Goal: Transaction & Acquisition: Purchase product/service

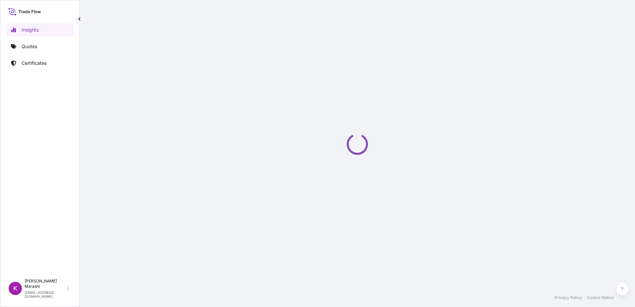
select select "2025"
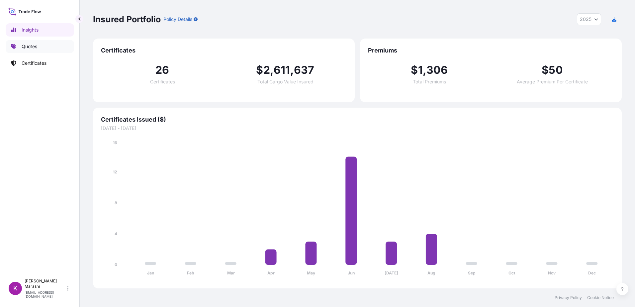
click at [33, 45] on p "Quotes" at bounding box center [30, 46] width 16 height 7
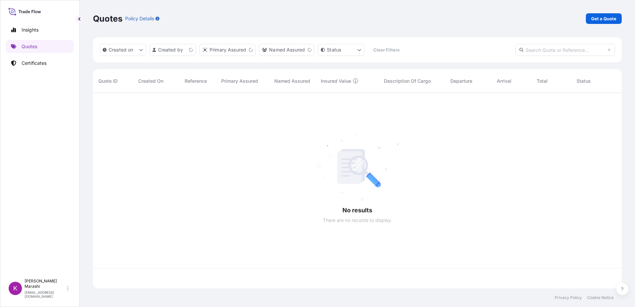
scroll to position [194, 523]
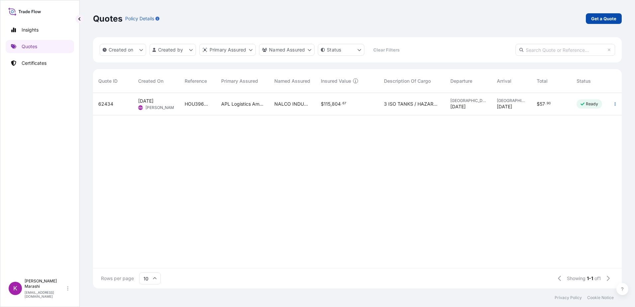
click at [602, 18] on p "Get a Quote" at bounding box center [603, 18] width 25 height 7
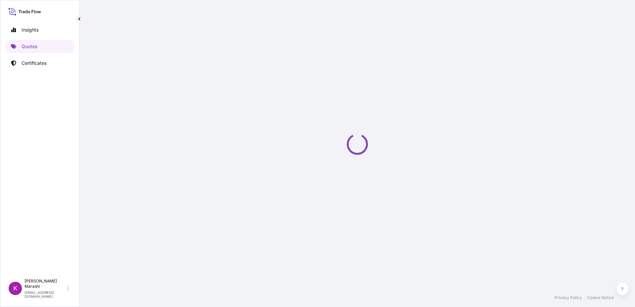
select select "Sea"
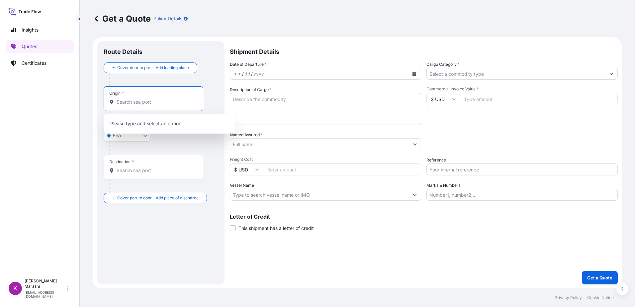
click at [143, 101] on input "Origin *" at bounding box center [155, 102] width 78 height 7
click at [34, 62] on p "Certificates" at bounding box center [34, 63] width 25 height 7
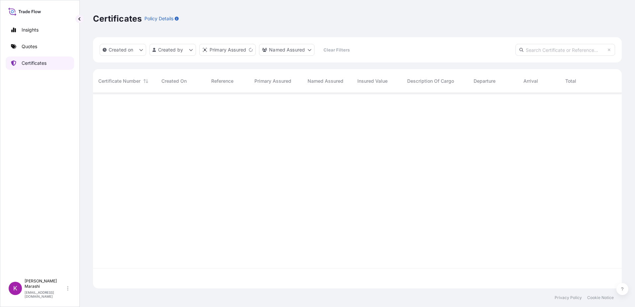
scroll to position [194, 523]
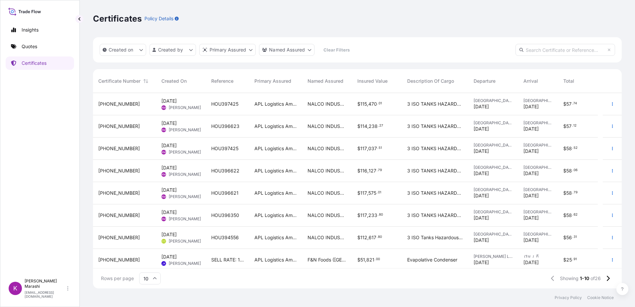
click at [115, 102] on span "[PHONE_NUMBER]" at bounding box center [118, 104] width 41 height 7
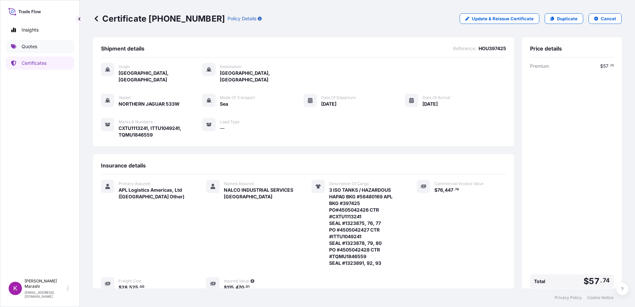
click at [34, 44] on p "Quotes" at bounding box center [30, 46] width 16 height 7
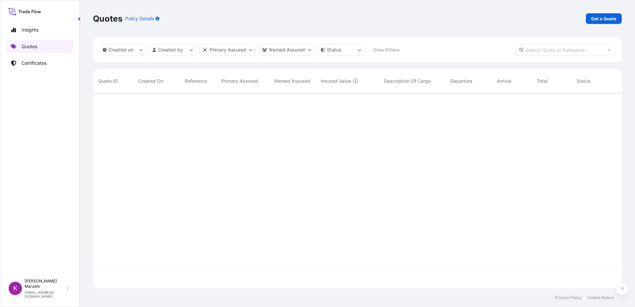
scroll to position [194, 523]
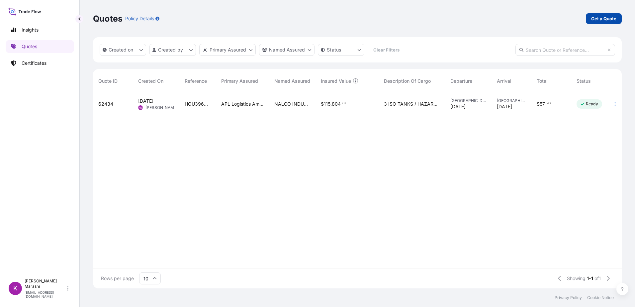
click at [606, 17] on p "Get a Quote" at bounding box center [603, 18] width 25 height 7
select select "Sea"
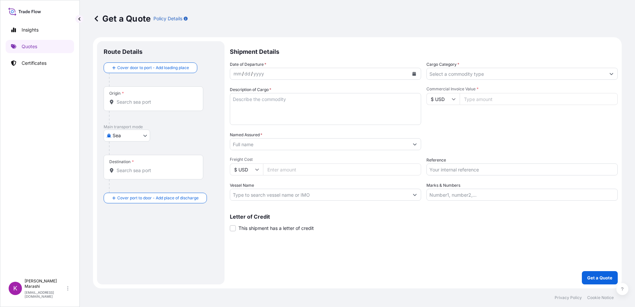
click at [148, 100] on input "Origin *" at bounding box center [155, 102] width 78 height 7
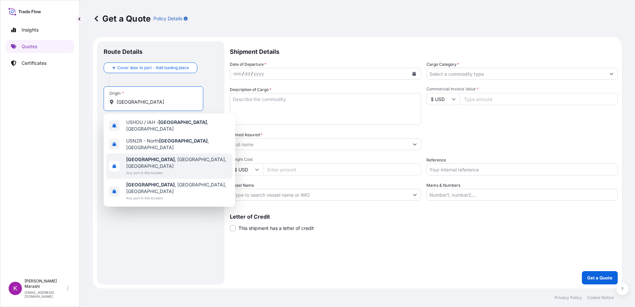
click at [150, 156] on span "[GEOGRAPHIC_DATA] , [GEOGRAPHIC_DATA], [GEOGRAPHIC_DATA]" at bounding box center [178, 162] width 104 height 13
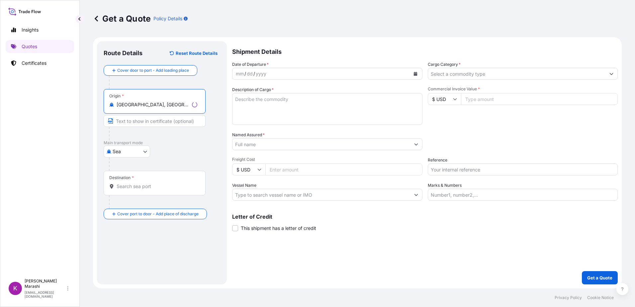
type input "[GEOGRAPHIC_DATA], [GEOGRAPHIC_DATA], [GEOGRAPHIC_DATA]"
click at [138, 185] on input "Destination *" at bounding box center [156, 186] width 81 height 7
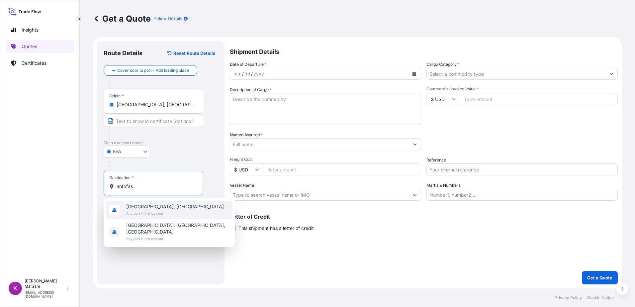
click at [157, 209] on span "[GEOGRAPHIC_DATA], [GEOGRAPHIC_DATA]" at bounding box center [175, 206] width 98 height 7
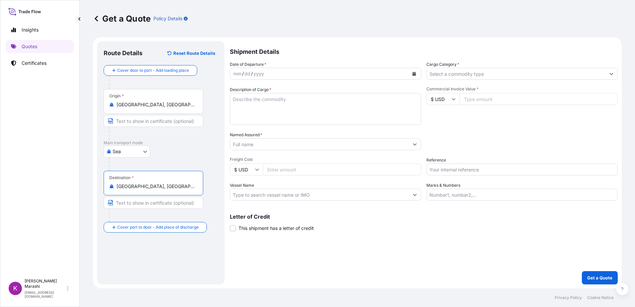
type input "[GEOGRAPHIC_DATA], [GEOGRAPHIC_DATA]"
click at [414, 72] on icon "Calendar" at bounding box center [414, 74] width 4 height 4
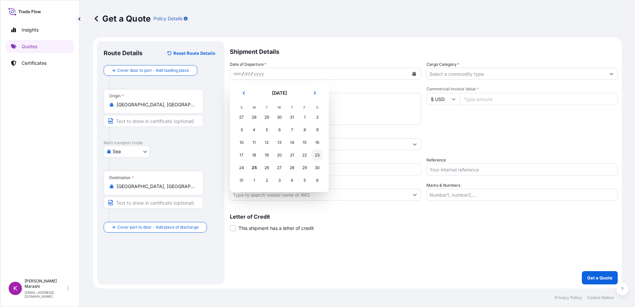
click at [316, 156] on div "23" at bounding box center [317, 155] width 12 height 12
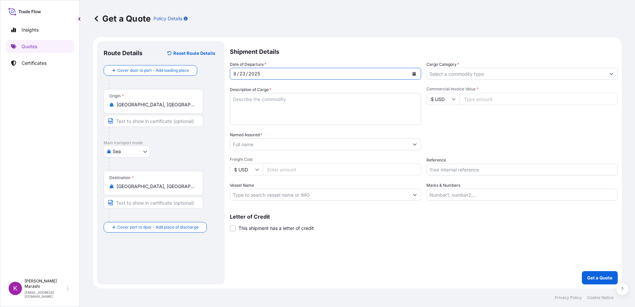
click at [612, 75] on icon "Show suggestions" at bounding box center [611, 74] width 4 height 4
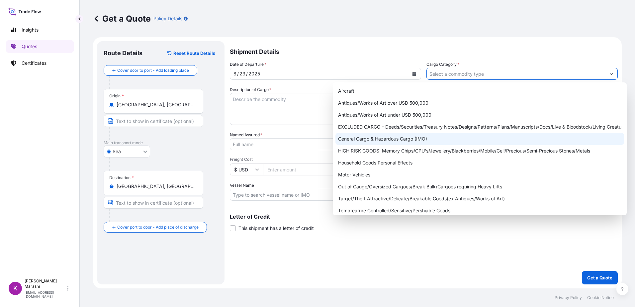
click at [399, 138] on div "General Cargo & Hazardous Cargo (IMO)" at bounding box center [479, 139] width 288 height 12
type input "General Cargo & Hazardous Cargo (IMO)"
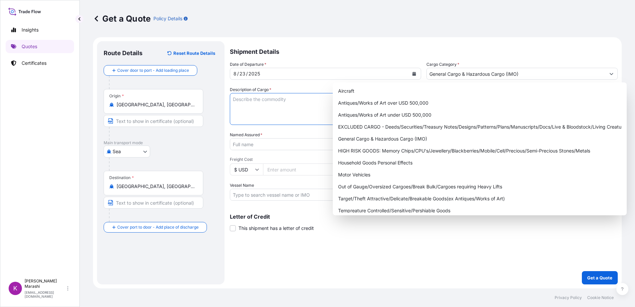
drag, startPoint x: 232, startPoint y: 103, endPoint x: 236, endPoint y: 101, distance: 4.6
click at [233, 103] on textarea "Description of Cargo *" at bounding box center [325, 109] width 191 height 32
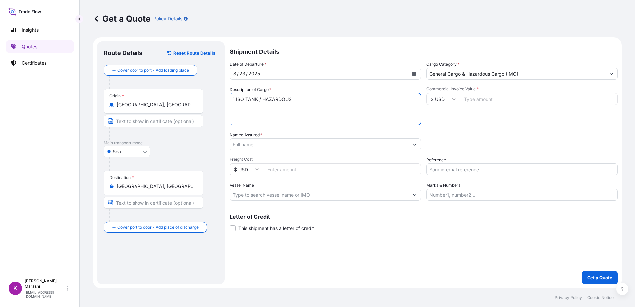
click at [234, 104] on textarea "1 ISO TANK / HAZARDOUS" at bounding box center [325, 109] width 191 height 32
click at [290, 101] on textarea "1 ISO TANK / HAZARDOUS" at bounding box center [325, 109] width 191 height 32
click at [267, 107] on textarea "1 ISO TANK / HAZARDOUS HAPAG BKG #" at bounding box center [325, 109] width 191 height 32
paste textarea "53539302"
click at [291, 107] on textarea "1 ISO TANK / HAZARDOUS HAPAG BKG #53539302" at bounding box center [325, 109] width 191 height 32
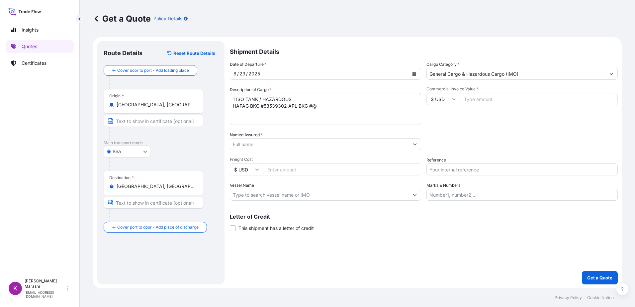
click at [318, 107] on textarea "1 ISO TANK / HAZARDOUS HAPAG BKG #53539302 APL BKG #@" at bounding box center [325, 109] width 191 height 32
paste textarea "397443"
click at [329, 105] on textarea "1 ISO TANK / HAZARDOUS HAPAG BKG #53539302 APL BKG #397443" at bounding box center [325, 109] width 191 height 32
click at [247, 112] on textarea "1 ISO TANK / HAZARDOUS HAPAG BKG #53539302 APL BKG #397443 PO #" at bounding box center [325, 109] width 191 height 32
paste textarea "4505042429"
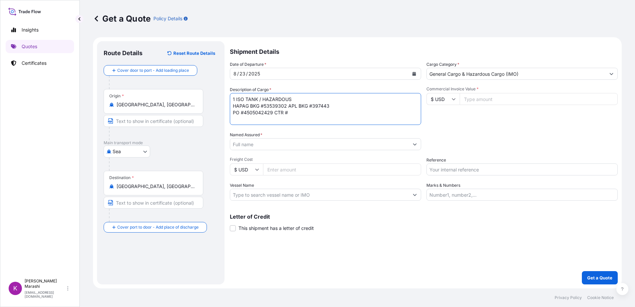
click at [288, 113] on textarea "1 ISO TANK / HAZARDOUS HAPAG BKG #53539302 APL BKG #397443 PO #4505042429 CTR #" at bounding box center [325, 109] width 191 height 32
paste textarea "EXFU0546049"
drag, startPoint x: 249, startPoint y: 120, endPoint x: 253, endPoint y: 120, distance: 3.7
click at [251, 120] on textarea "1 ISO TANK / HAZARDOUS HAPAG BKG #53539302 APL BKG #397443 PO #4505042429 CTR #…" at bounding box center [325, 109] width 191 height 32
paste textarea "1323896,"
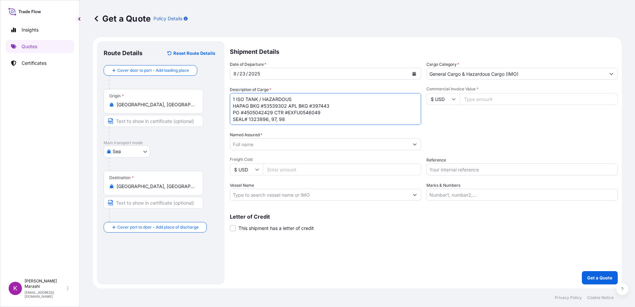
type textarea "1 ISO TANK / HAZARDOUS HAPAG BKG #53539302 APL BKG #397443 PO #4505042429 CTR #…"
click at [272, 170] on input "Freight Cost" at bounding box center [342, 169] width 158 height 12
type input "9675.00"
click at [484, 102] on input "Commercial Invoice Value *" at bounding box center [538, 99] width 158 height 12
type input "25250.52"
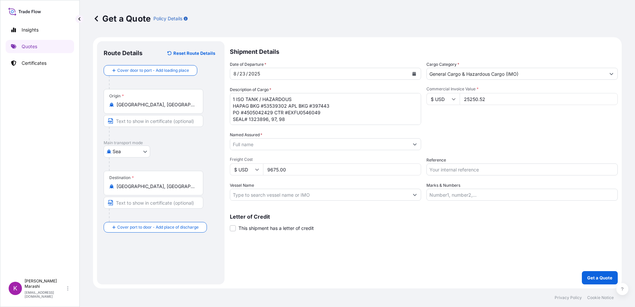
drag, startPoint x: 218, startPoint y: 324, endPoint x: 254, endPoint y: 144, distance: 182.8
click at [253, 144] on input "Named Assured *" at bounding box center [319, 144] width 179 height 12
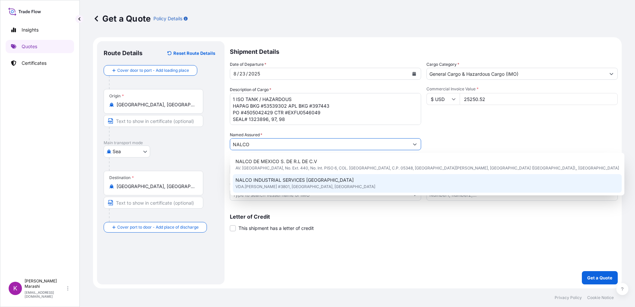
click at [300, 178] on span "NALCO INDUSTRIAL SERVICES [GEOGRAPHIC_DATA]" at bounding box center [294, 180] width 118 height 7
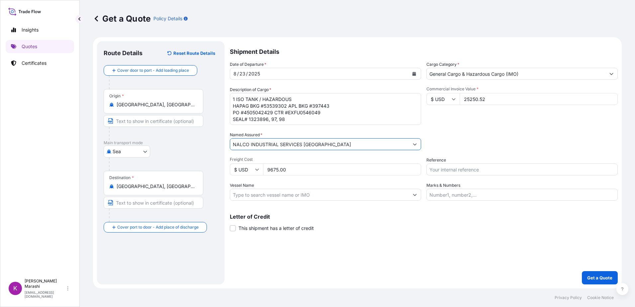
type input "NALCO INDUSTRIAL SERVICES [GEOGRAPHIC_DATA]"
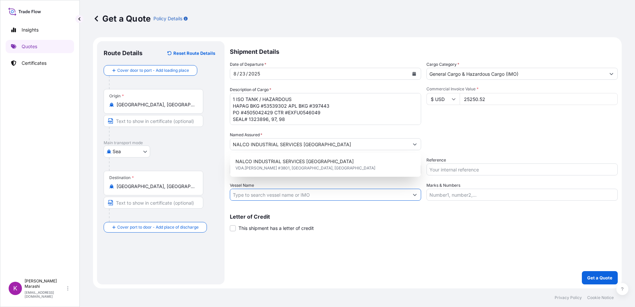
click at [261, 196] on input "Vessel Name" at bounding box center [319, 195] width 179 height 12
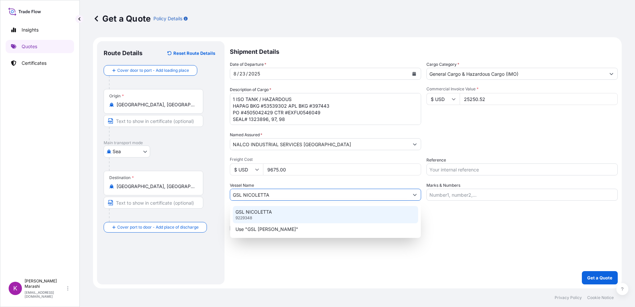
click at [258, 210] on p "GSL NICOLETTA" at bounding box center [253, 211] width 37 height 7
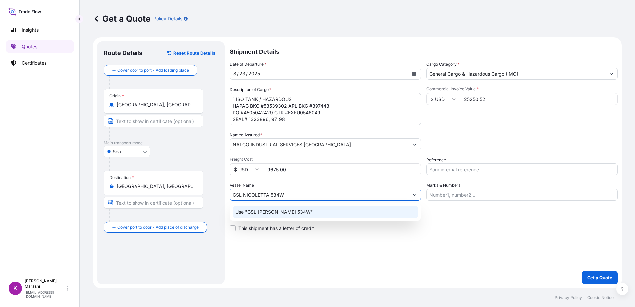
type input "GSL NICOLETTA"
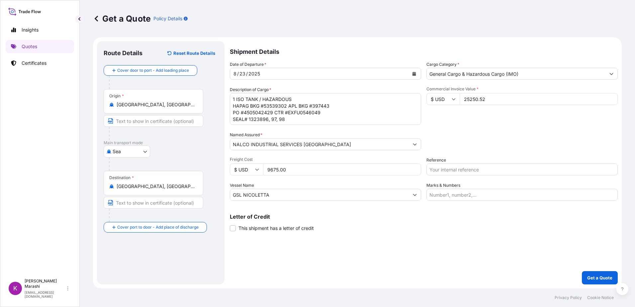
click at [451, 170] on input "Reference" at bounding box center [521, 169] width 191 height 12
click at [444, 171] on input "HOU" at bounding box center [521, 169] width 191 height 12
click at [443, 173] on input "HOU" at bounding box center [521, 169] width 191 height 12
type input "HOU397443"
click at [456, 194] on input "Marks & Numbers" at bounding box center [521, 195] width 191 height 12
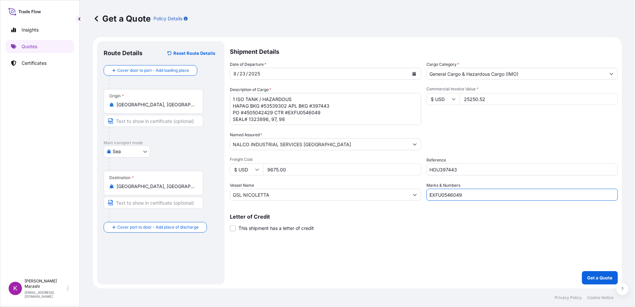
type input "EXFU0546049"
click at [600, 275] on p "Get a Quote" at bounding box center [599, 277] width 25 height 7
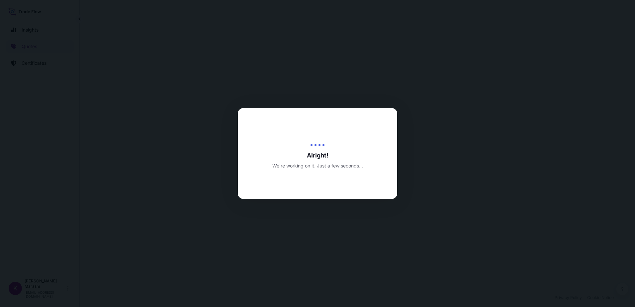
select select "Sea"
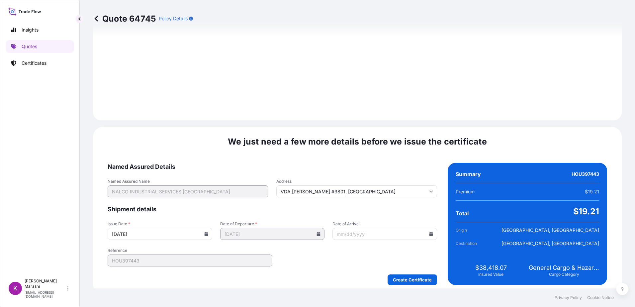
scroll to position [749, 0]
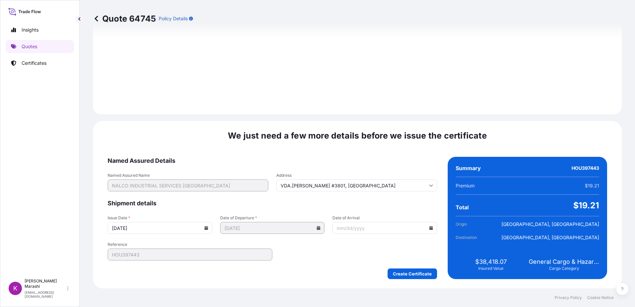
click at [429, 227] on icon at bounding box center [431, 228] width 4 height 4
click at [352, 119] on button at bounding box center [347, 124] width 11 height 11
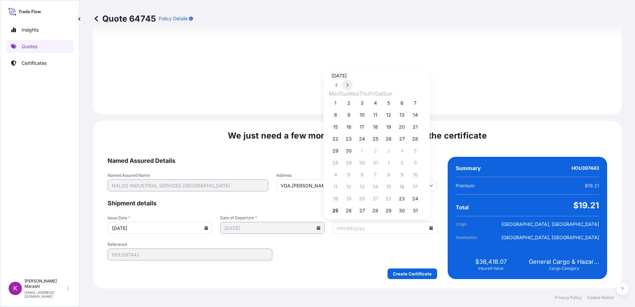
click at [352, 90] on button at bounding box center [347, 85] width 11 height 11
click at [394, 145] on button "3" at bounding box center [388, 142] width 11 height 11
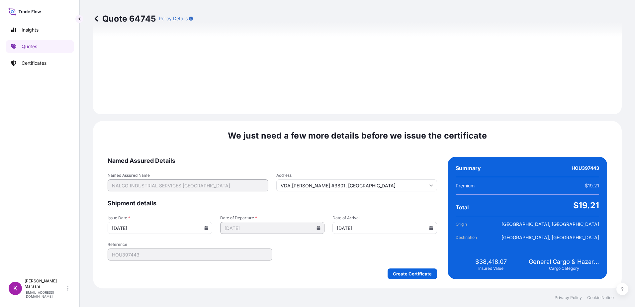
type input "[DATE]"
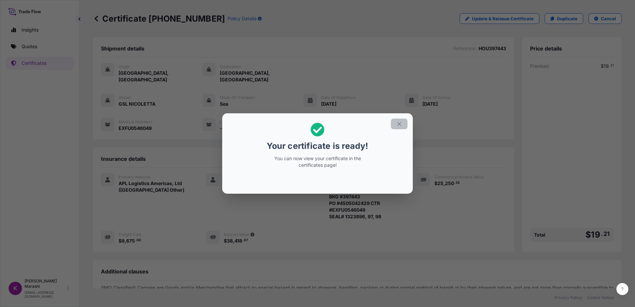
click at [394, 124] on button "button" at bounding box center [399, 123] width 17 height 11
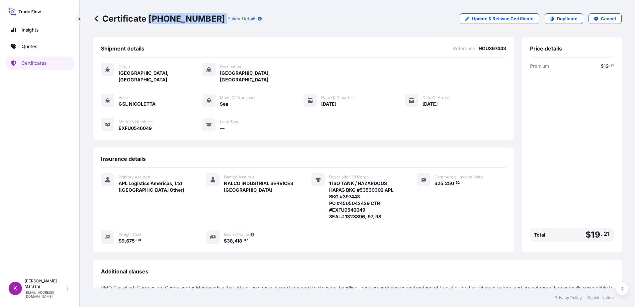
drag, startPoint x: 149, startPoint y: 18, endPoint x: 198, endPoint y: 19, distance: 48.8
click at [198, 19] on div "Certificate [PHONE_NUMBER] Policy Details" at bounding box center [177, 18] width 169 height 11
copy p "[PHONE_NUMBER]"
click at [44, 294] on p "[EMAIL_ADDRESS][DOMAIN_NAME]" at bounding box center [45, 294] width 41 height 8
